Goal: Transaction & Acquisition: Download file/media

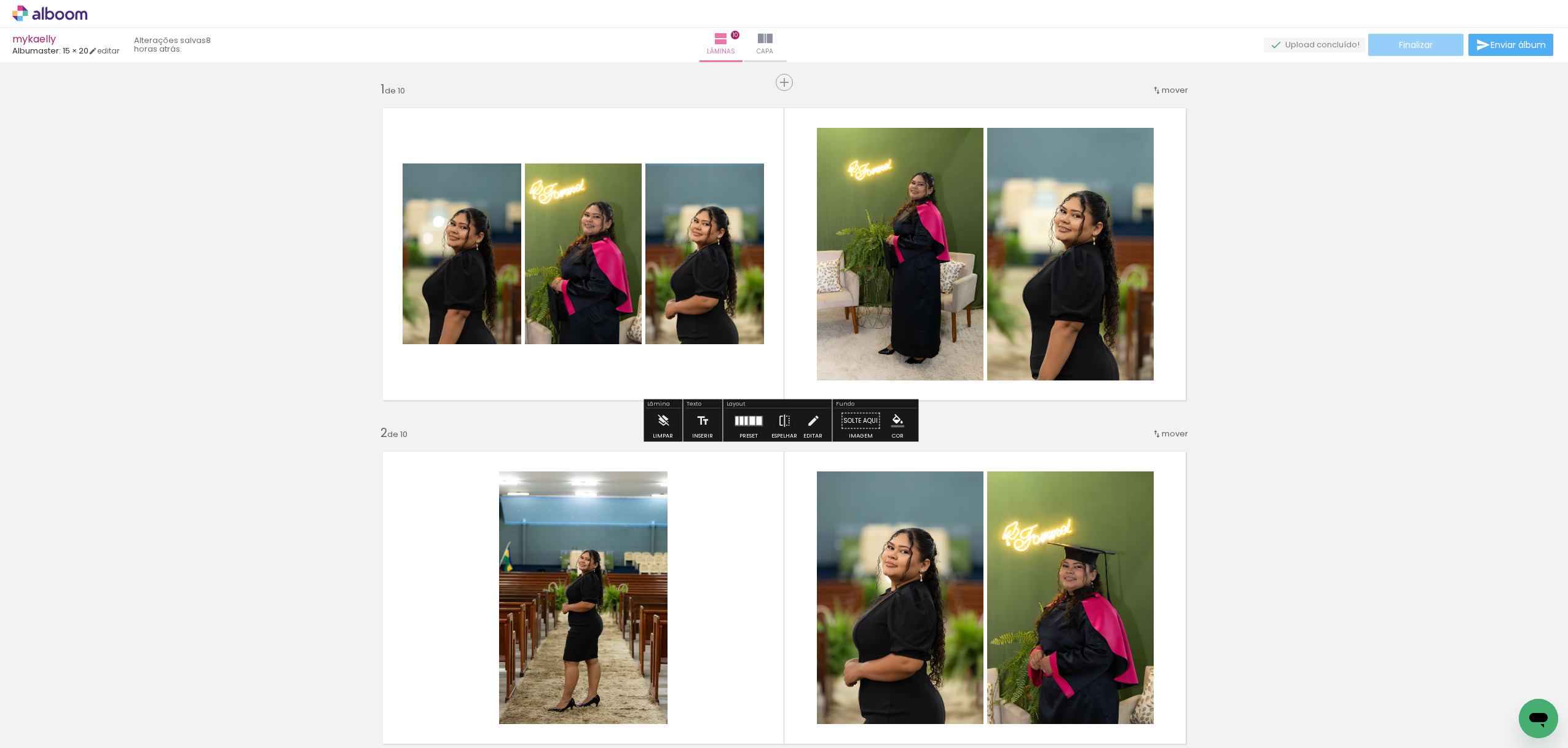
click at [1432, 46] on paper-button "Finalizar" at bounding box center [1415, 45] width 95 height 22
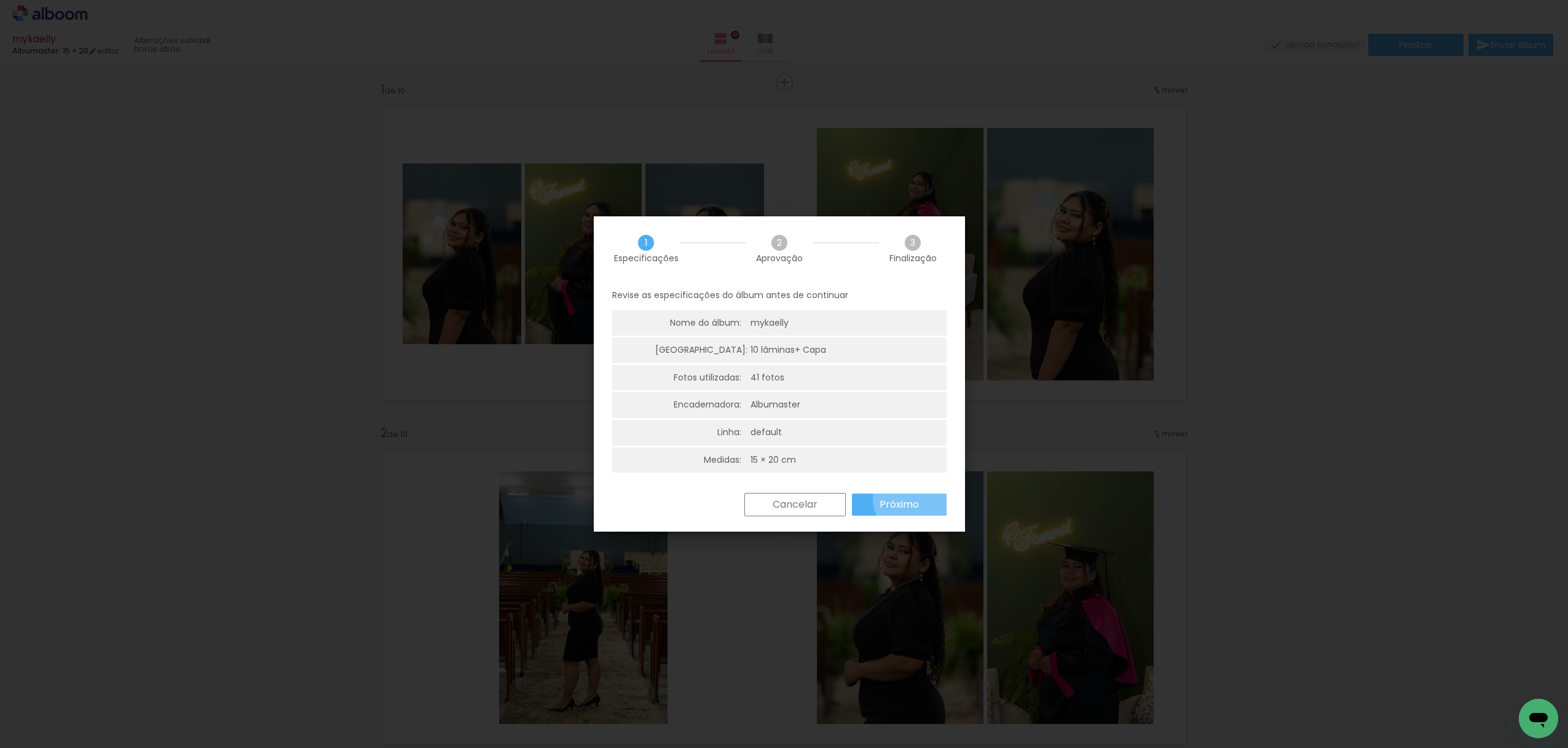
click at [0, 0] on slot "Próximo" at bounding box center [0, 0] width 0 height 0
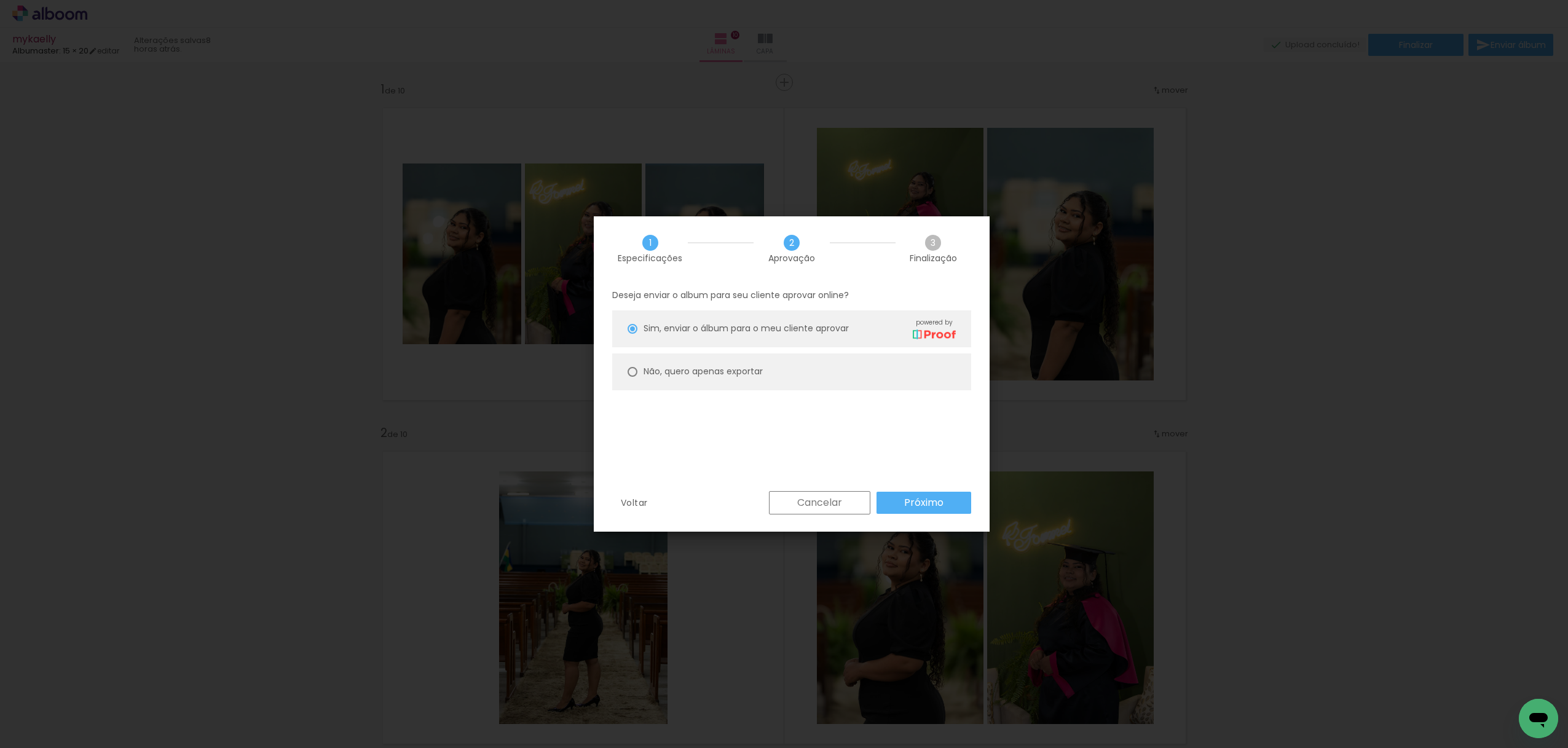
click at [750, 380] on paper-radio-button "Não, quero apenas exportar" at bounding box center [792, 372] width 359 height 37
type paper-radio-button "on"
click at [0, 0] on slot "Próximo" at bounding box center [0, 0] width 0 height 0
type input "Alta, 300 DPI"
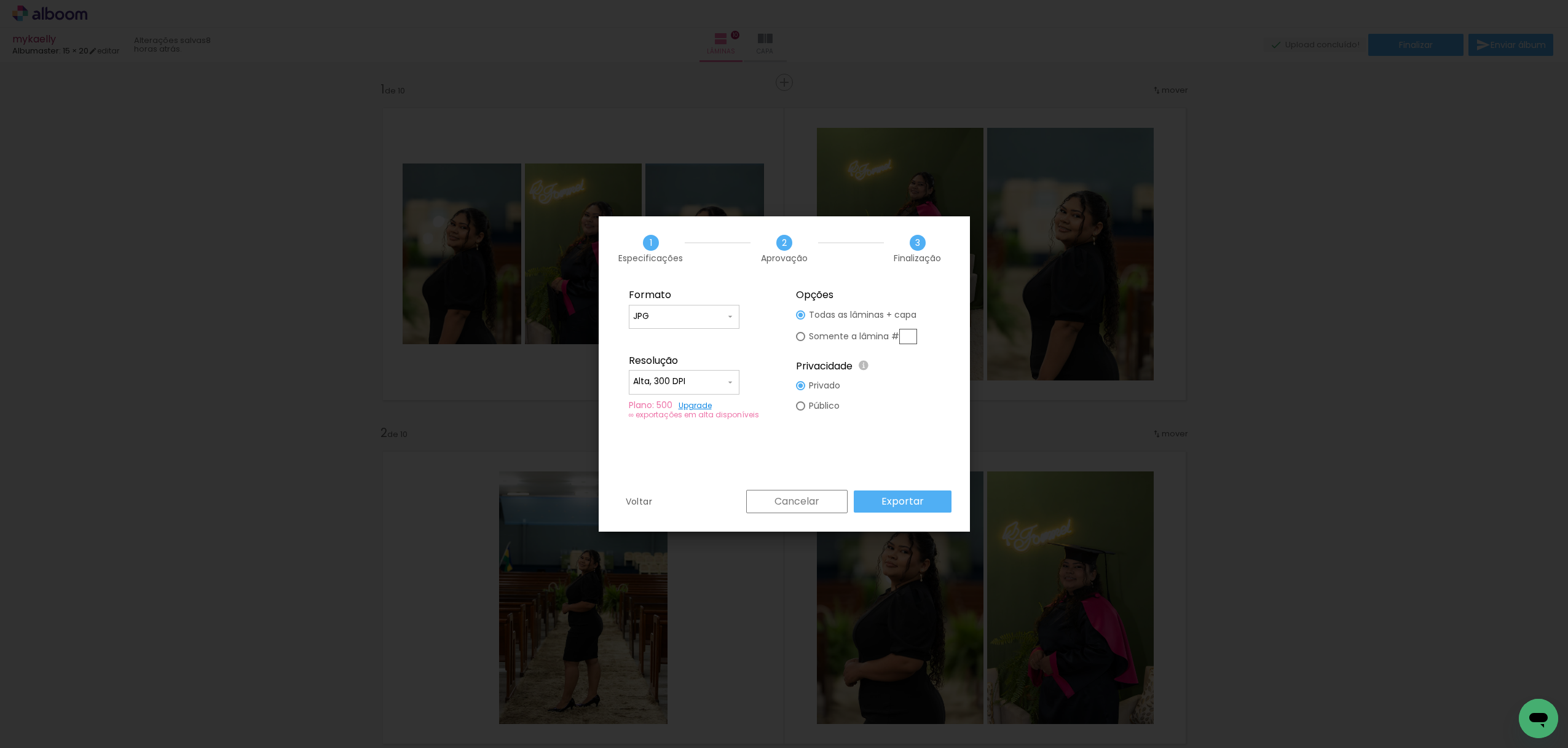
click at [930, 505] on paper-button "Exportar" at bounding box center [902, 501] width 98 height 22
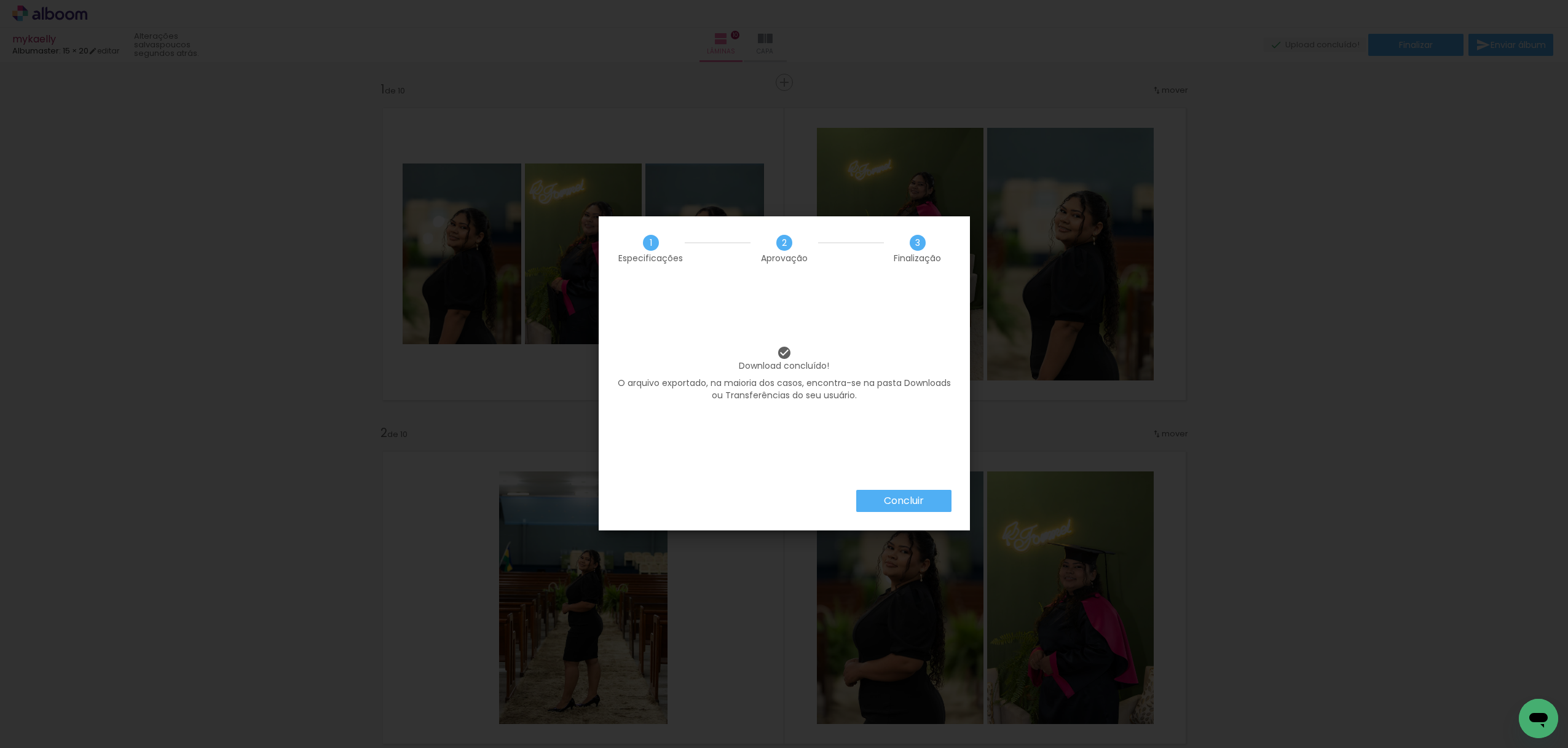
click at [927, 502] on paper-button "Concluir" at bounding box center [904, 501] width 95 height 22
